Goal: Information Seeking & Learning: Learn about a topic

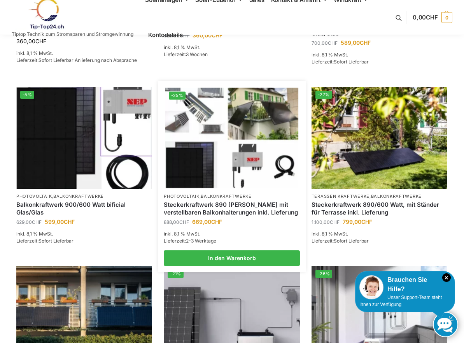
scroll to position [271, 0]
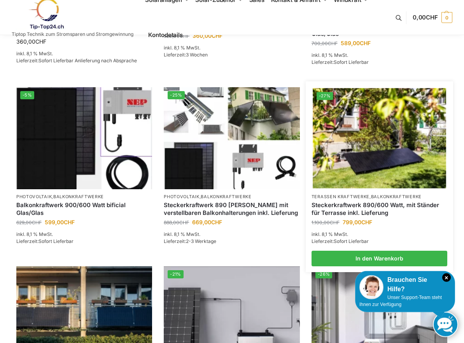
click at [390, 145] on img at bounding box center [380, 138] width 134 height 100
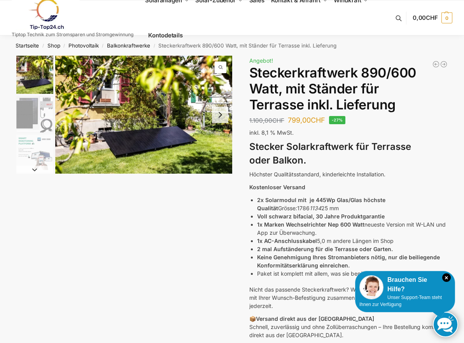
click at [34, 152] on img "3 / 10" at bounding box center [34, 153] width 37 height 37
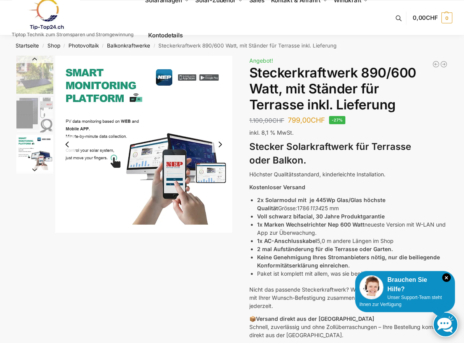
click at [34, 152] on img "3 / 10" at bounding box center [34, 153] width 37 height 37
click at [71, 147] on button "Previous slide" at bounding box center [67, 144] width 16 height 16
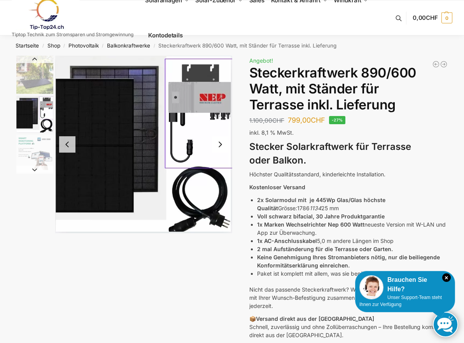
click at [71, 147] on button "Previous slide" at bounding box center [67, 144] width 16 height 16
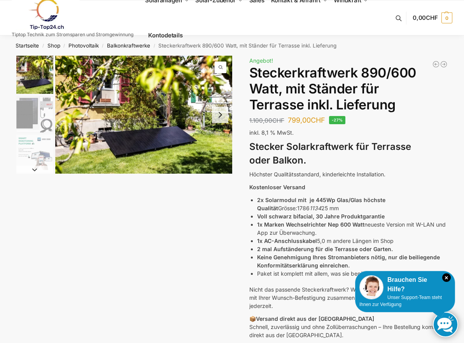
click at [71, 147] on img "1 / 10" at bounding box center [143, 115] width 177 height 118
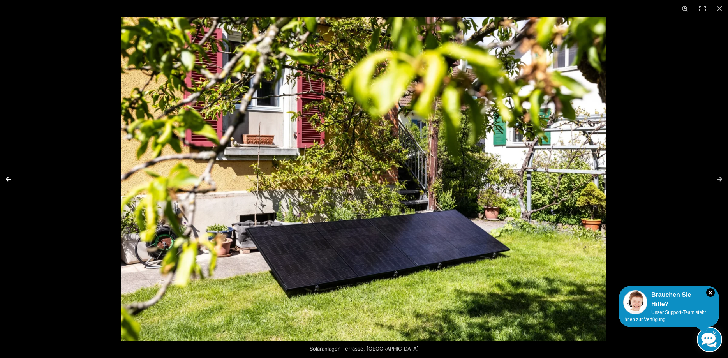
click at [8, 179] on button "Previous (arrow left)" at bounding box center [13, 179] width 27 height 39
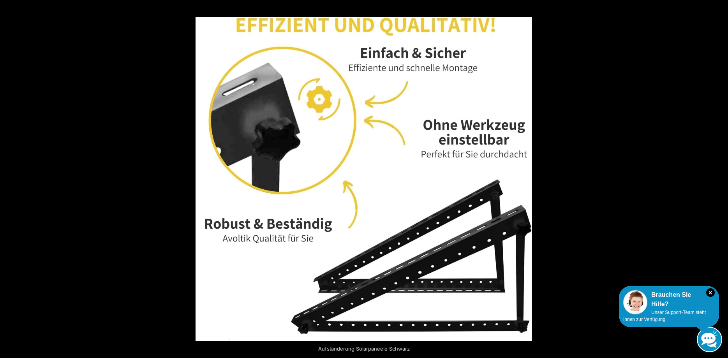
click at [8, 179] on button "Previous (arrow left)" at bounding box center [13, 179] width 27 height 39
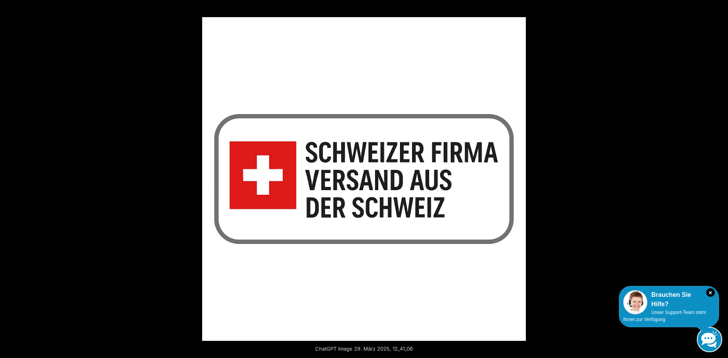
click at [8, 179] on button "Previous (arrow left)" at bounding box center [13, 179] width 27 height 39
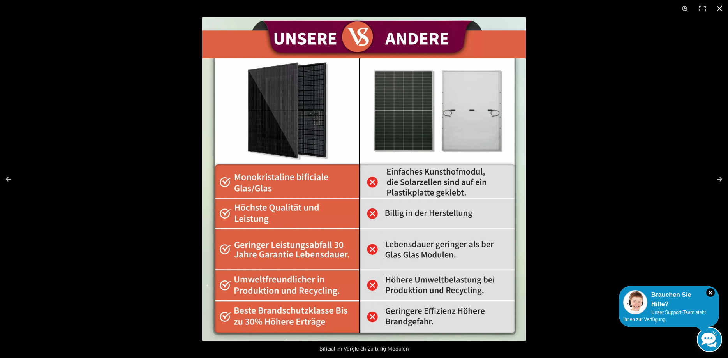
click at [31, 179] on div at bounding box center [364, 179] width 728 height 358
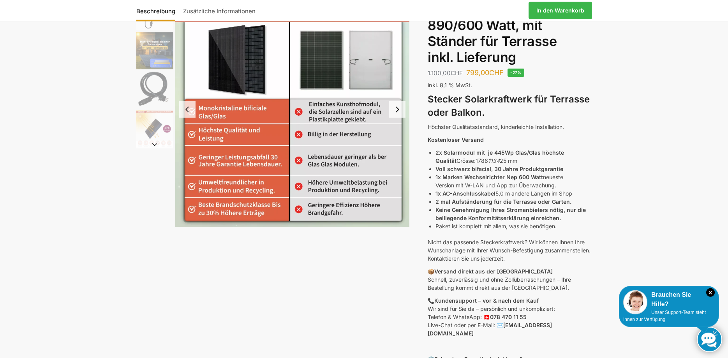
scroll to position [64, 0]
click at [464, 169] on strong "Voll schwarz bifacial," at bounding box center [463, 168] width 57 height 7
copy strong "bifacial"
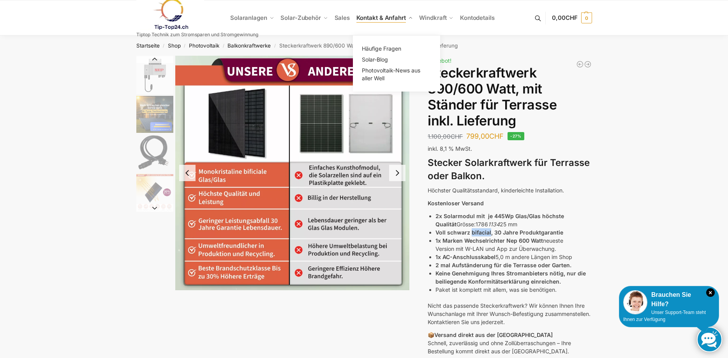
scroll to position [0, 0]
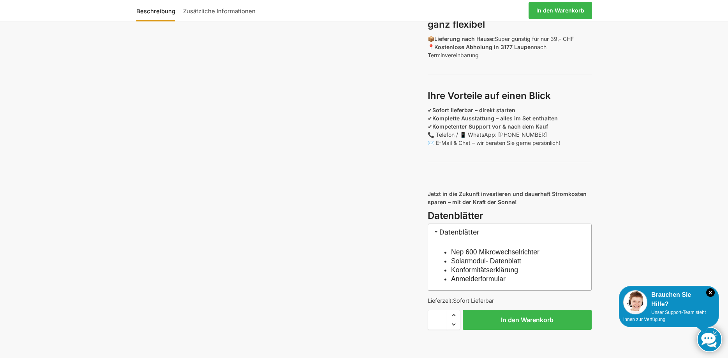
scroll to position [622, 0]
click at [488, 265] on link "Solarmodul- Datenblatt" at bounding box center [486, 261] width 70 height 8
